Goal: Check status: Check status

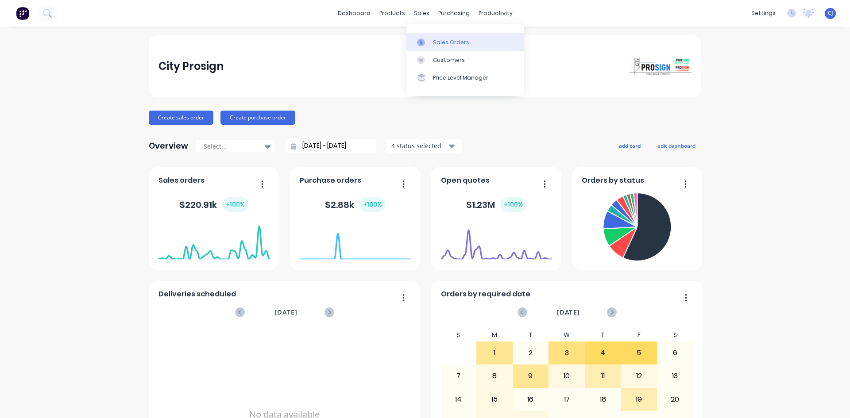
click at [424, 45] on icon at bounding box center [421, 43] width 8 height 8
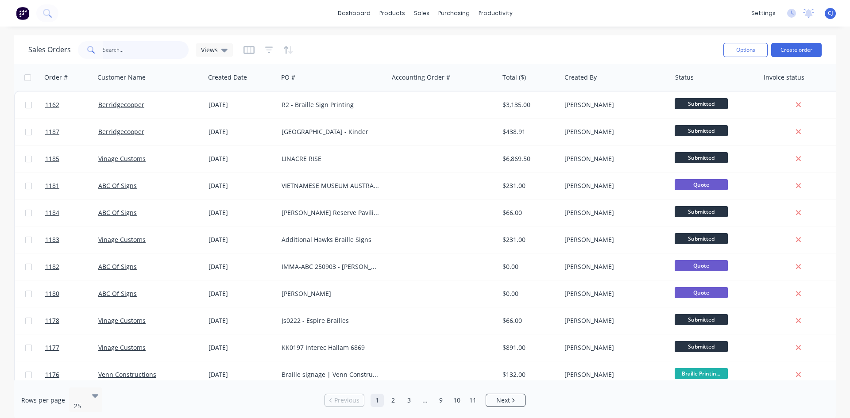
click at [158, 46] on input "text" at bounding box center [146, 50] width 86 height 18
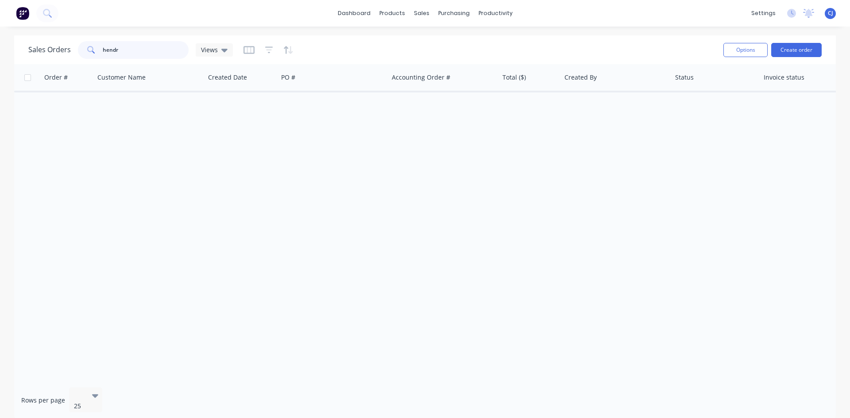
drag, startPoint x: 136, startPoint y: 50, endPoint x: 73, endPoint y: 41, distance: 63.9
click at [73, 41] on div "Sales Orders hendr Views" at bounding box center [130, 50] width 204 height 18
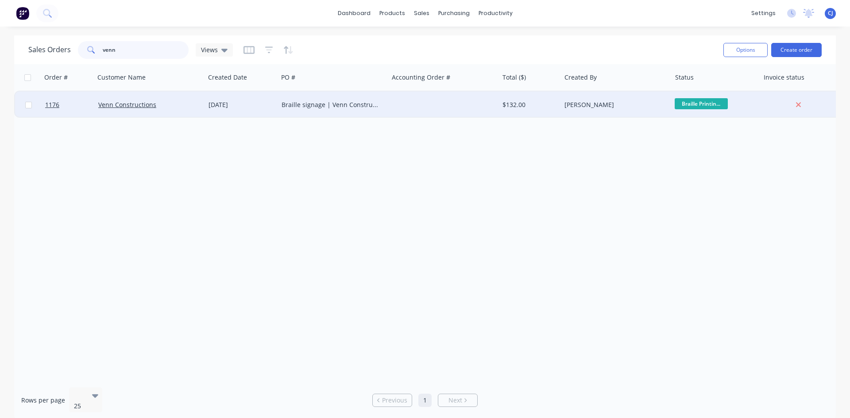
type input "venn"
click at [230, 112] on div "[DATE]" at bounding box center [241, 105] width 73 height 27
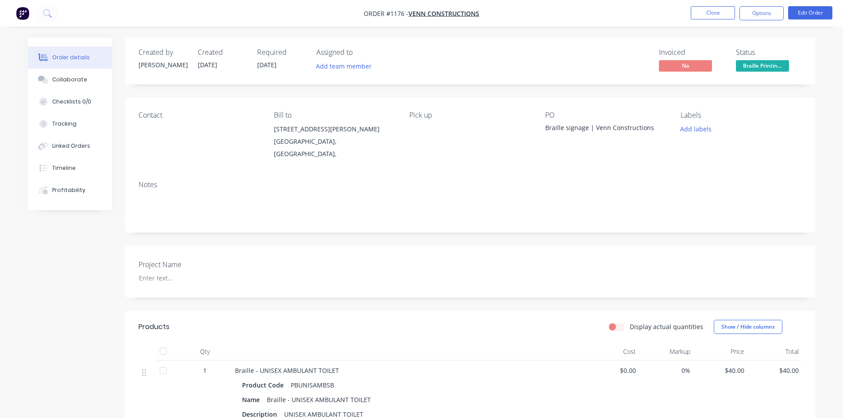
click at [752, 70] on span "Braille Printin..." at bounding box center [762, 65] width 53 height 11
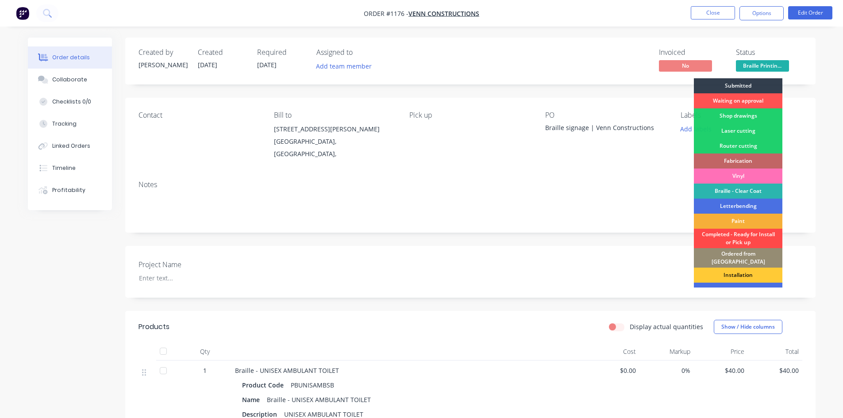
click at [755, 235] on div "Completed - Ready for Install or Pick up" at bounding box center [738, 238] width 89 height 19
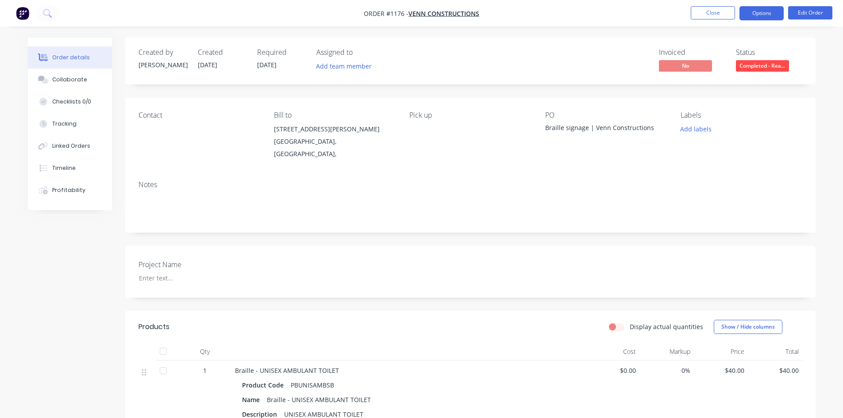
click at [763, 9] on button "Options" at bounding box center [762, 13] width 44 height 14
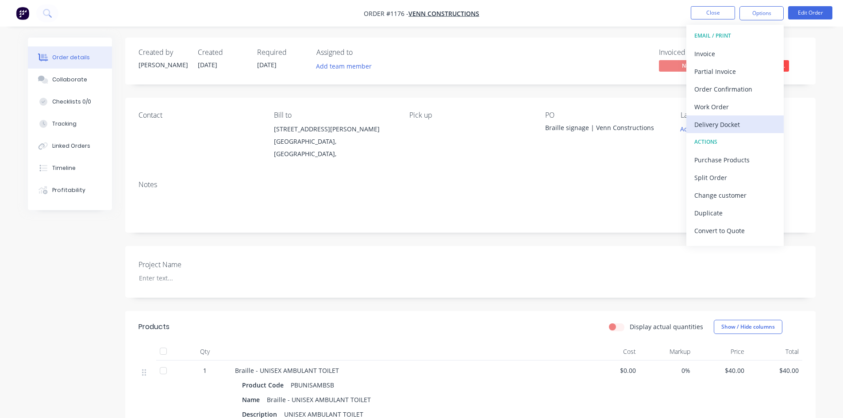
click at [714, 122] on div "Delivery Docket" at bounding box center [734, 124] width 81 height 13
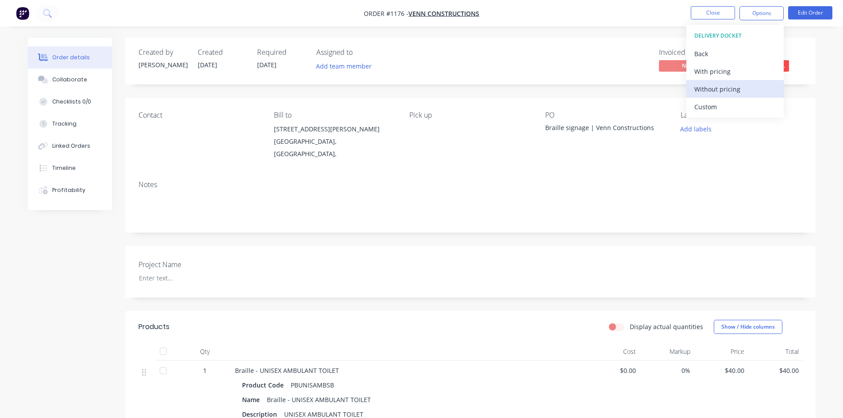
click at [712, 85] on div "Without pricing" at bounding box center [734, 89] width 81 height 13
click at [555, 181] on div "Notes" at bounding box center [471, 185] width 664 height 8
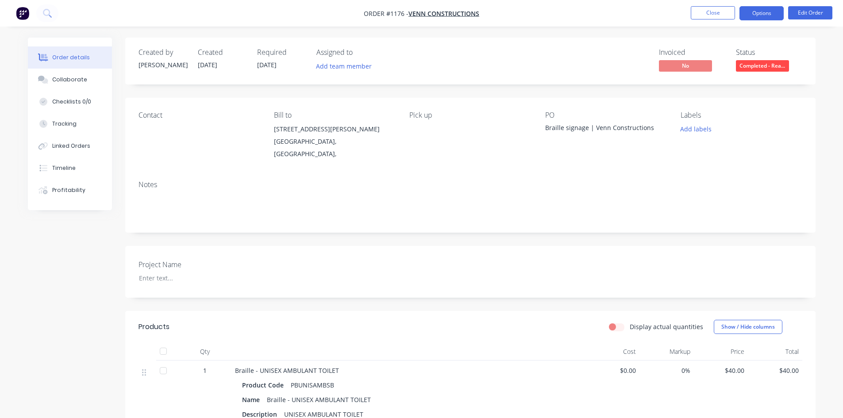
click at [763, 19] on button "Options" at bounding box center [762, 13] width 44 height 14
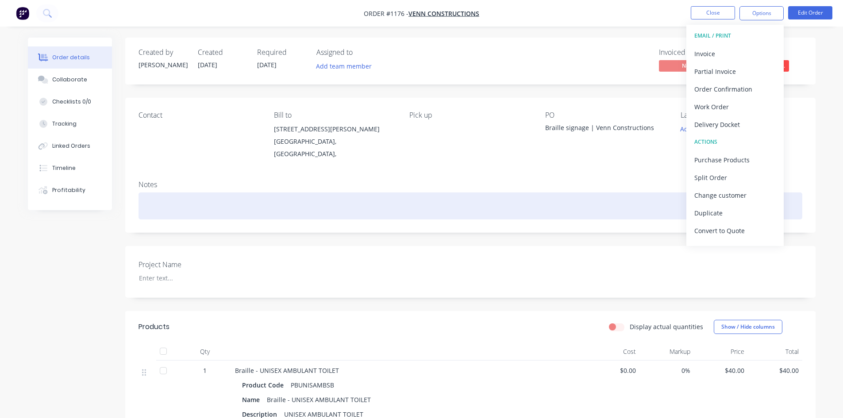
click at [509, 205] on div at bounding box center [471, 206] width 664 height 27
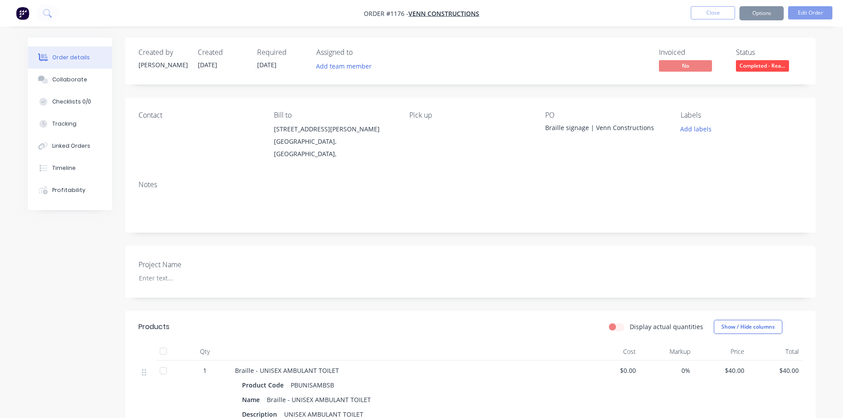
click at [609, 7] on nav "Order #1176 - Venn Constructions Close Options Edit Order" at bounding box center [421, 13] width 843 height 27
click at [711, 19] on button "Close" at bounding box center [713, 12] width 44 height 13
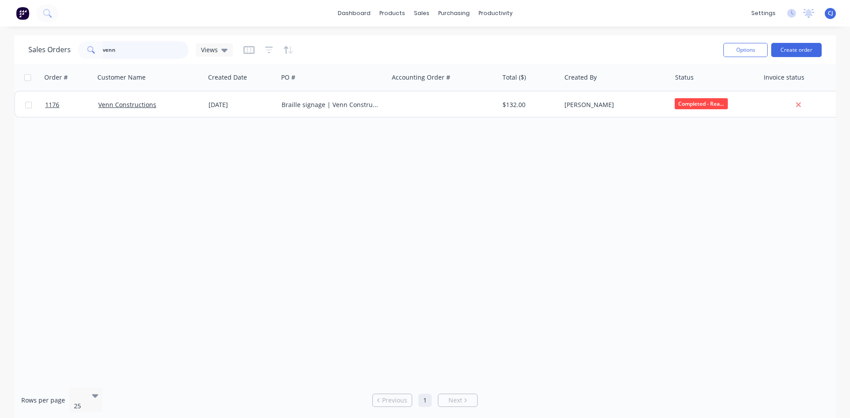
click at [120, 54] on input "venn" at bounding box center [146, 50] width 86 height 18
click at [109, 48] on input "venn" at bounding box center [146, 50] width 86 height 18
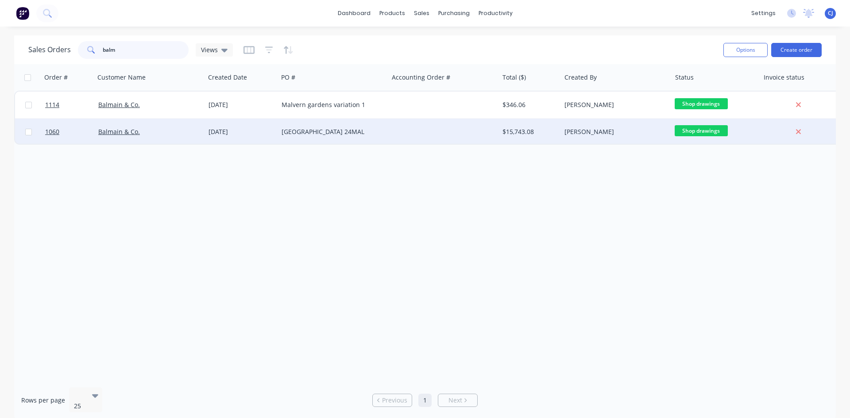
type input "balm"
click at [319, 133] on div "[GEOGRAPHIC_DATA] 24MAL" at bounding box center [330, 131] width 98 height 9
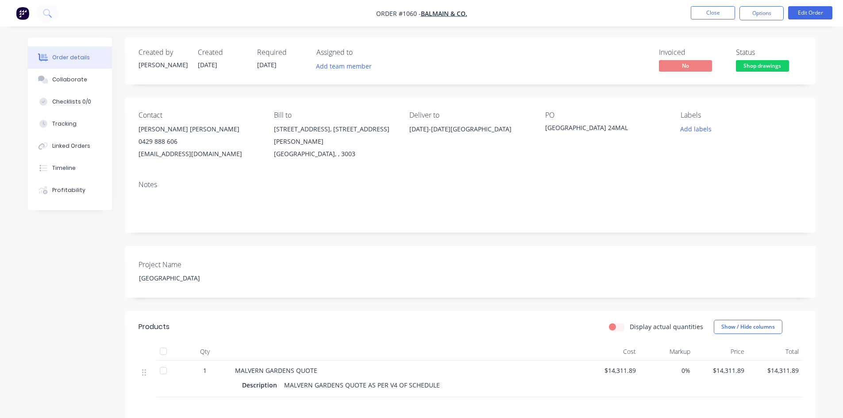
click at [20, 14] on img "button" at bounding box center [22, 13] width 13 height 13
